Goal: Complete application form

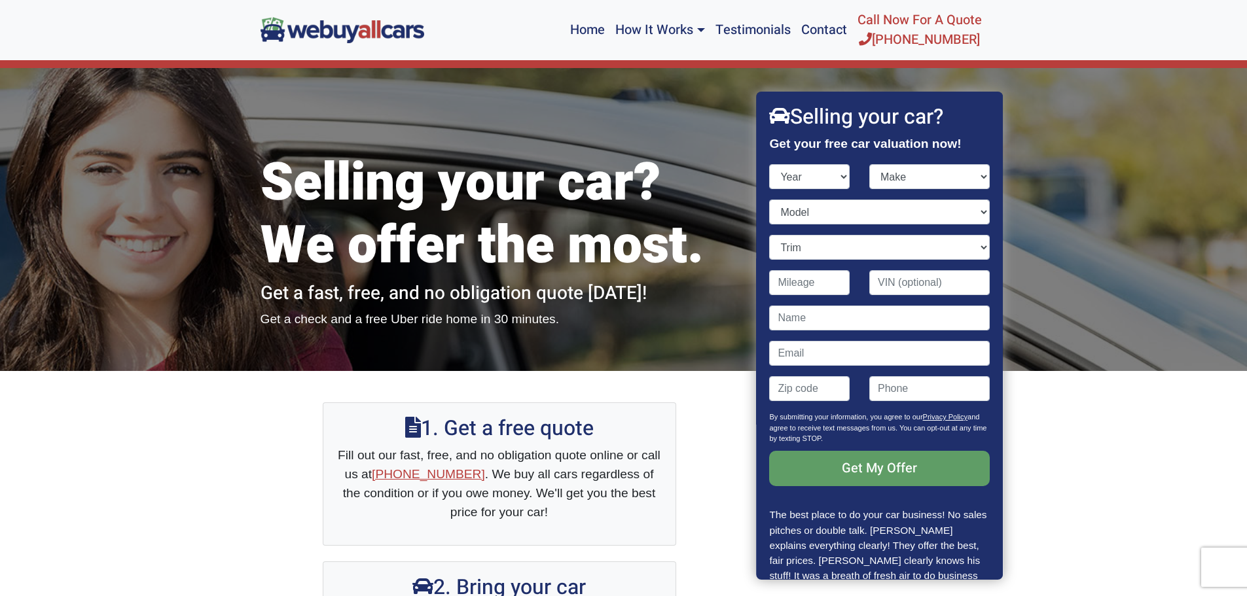
select select "2005"
click at [770, 164] on select "Year [DATE] 2024 2023 2022 2021 2020 2019 2018 2017 2016 2015 2014 2013 2012 20…" at bounding box center [810, 176] width 81 height 25
click at [976, 179] on select "Make Acura Aston [PERSON_NAME] Audi Bentley BMW Buick Cadillac Chevrolet Chrysl…" at bounding box center [929, 176] width 120 height 25
select select "Lexus"
click at [869, 164] on select "Make Acura Aston [PERSON_NAME] Audi Bentley BMW Buick Cadillac Chevrolet Chrysl…" at bounding box center [929, 176] width 120 height 25
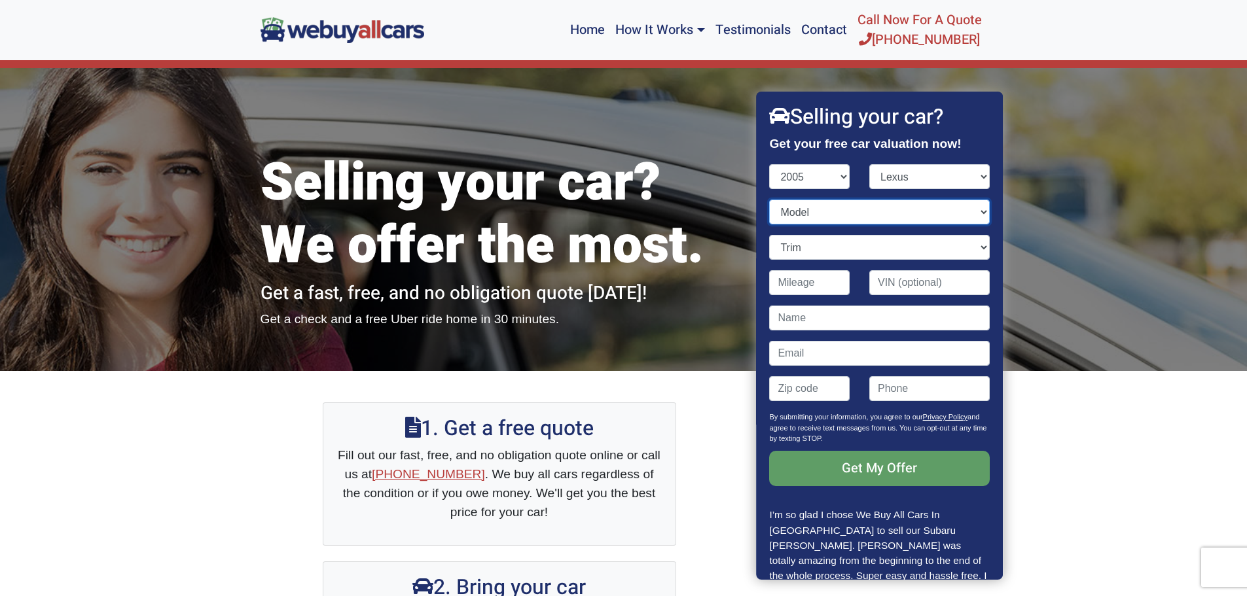
click at [971, 211] on select "Model ES GS GX IS LS LX RX SC" at bounding box center [880, 212] width 220 height 25
select select "RX"
click at [770, 200] on select "Model ES GS GX IS LS LX RX SC" at bounding box center [880, 212] width 220 height 25
click at [973, 247] on select "Trim RX 330 AWD 4dr SUV (3.3L 6cyl) RX 330 Fwd 4dr SUV (3.3L 6cyl)" at bounding box center [880, 247] width 220 height 25
select select "RX 330 AWD 4dr SUV (3.3L 6cyl)"
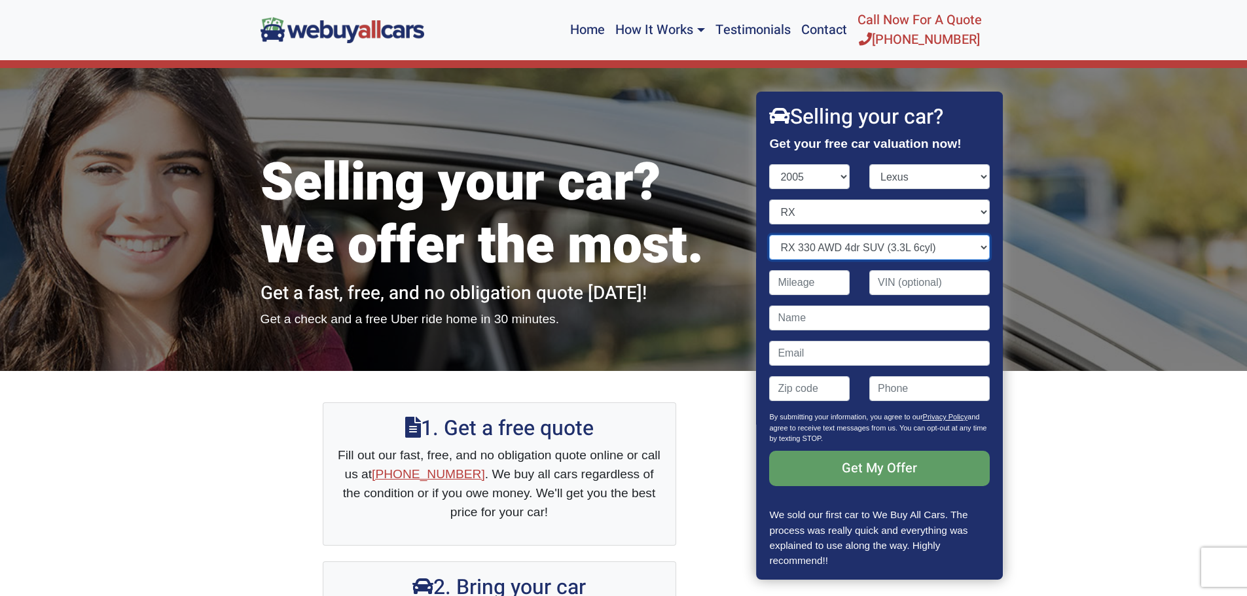
click at [770, 235] on select "Trim RX 330 AWD 4dr SUV (3.3L 6cyl) RX 330 Fwd 4dr SUV (3.3L 6cyl)" at bounding box center [880, 247] width 220 height 25
click at [835, 285] on input "Contact form" at bounding box center [810, 282] width 81 height 25
click at [804, 277] on input "Contact form" at bounding box center [810, 282] width 81 height 25
click at [809, 280] on input "Contact form" at bounding box center [810, 282] width 81 height 25
type input "92,768"
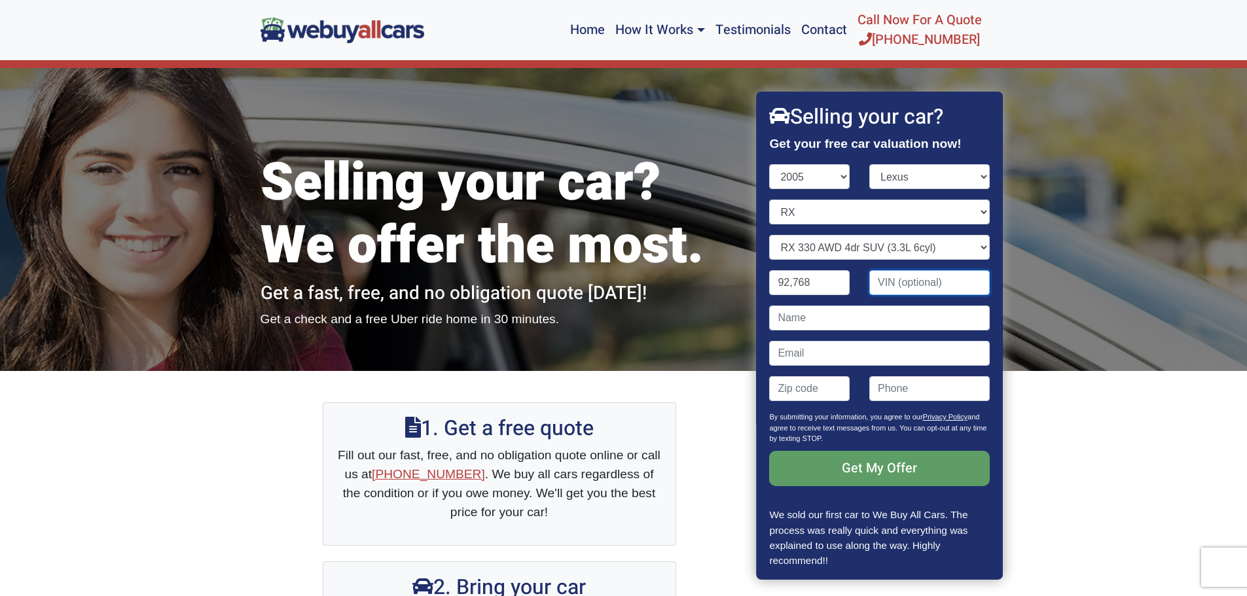
click at [887, 283] on input "Contact form" at bounding box center [929, 282] width 120 height 25
type input "[US_VEHICLE_IDENTIFICATION_NUMBER]"
click at [833, 310] on input "Contact form" at bounding box center [880, 318] width 220 height 25
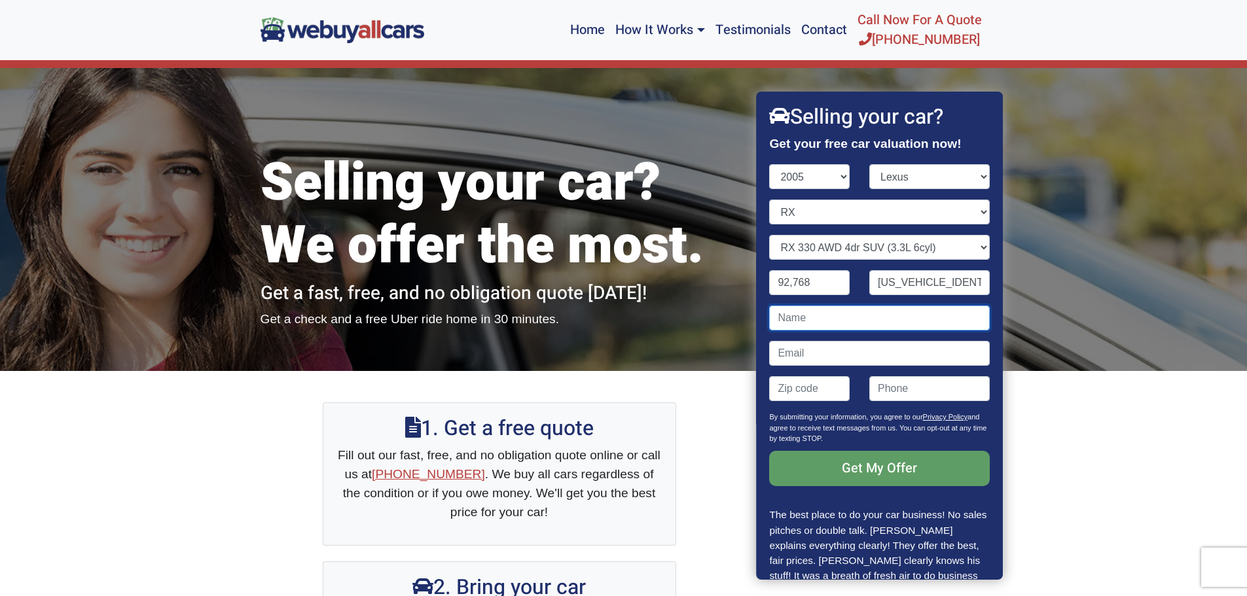
type input "[PERSON_NAME]"
type input "[EMAIL_ADDRESS][DOMAIN_NAME]"
type input "08043"
type input "8563572400"
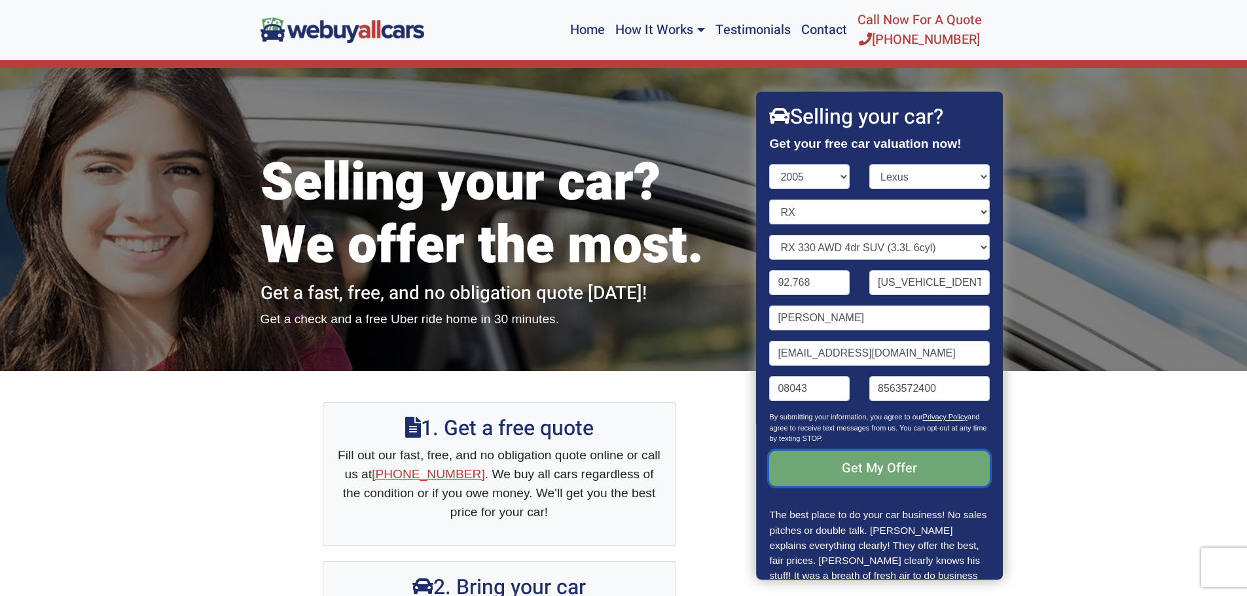
click at [869, 470] on input "Get My Offer" at bounding box center [880, 468] width 220 height 35
